Goal: Task Accomplishment & Management: Manage account settings

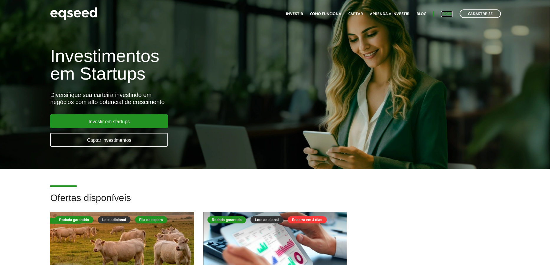
click at [451, 16] on link "Login" at bounding box center [446, 14] width 11 height 4
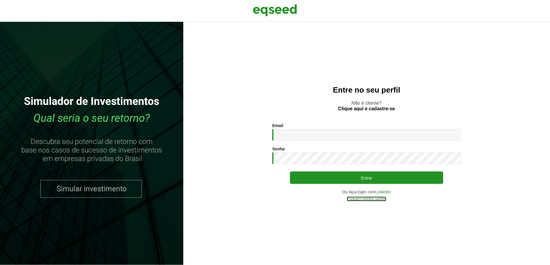
click at [372, 199] on link "Esqueci minha senha" at bounding box center [367, 199] width 40 height 4
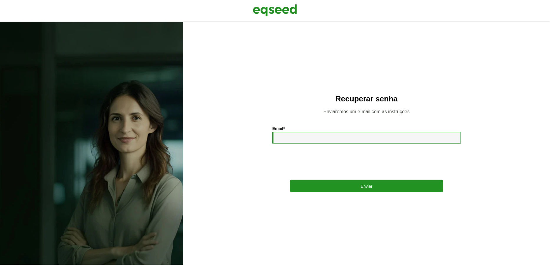
click at [300, 135] on input "Email *" at bounding box center [366, 137] width 189 height 11
type input "**********"
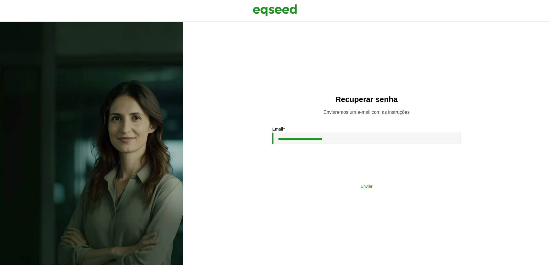
click at [340, 189] on button "Enviar" at bounding box center [366, 185] width 153 height 11
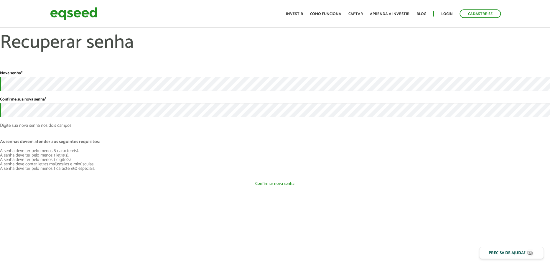
click at [228, 187] on button "Confirmar nova senha" at bounding box center [275, 183] width 550 height 11
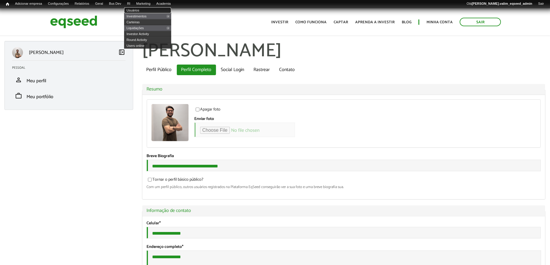
click at [136, 10] on link "Usuários" at bounding box center [147, 10] width 47 height 6
